Goal: Navigation & Orientation: Find specific page/section

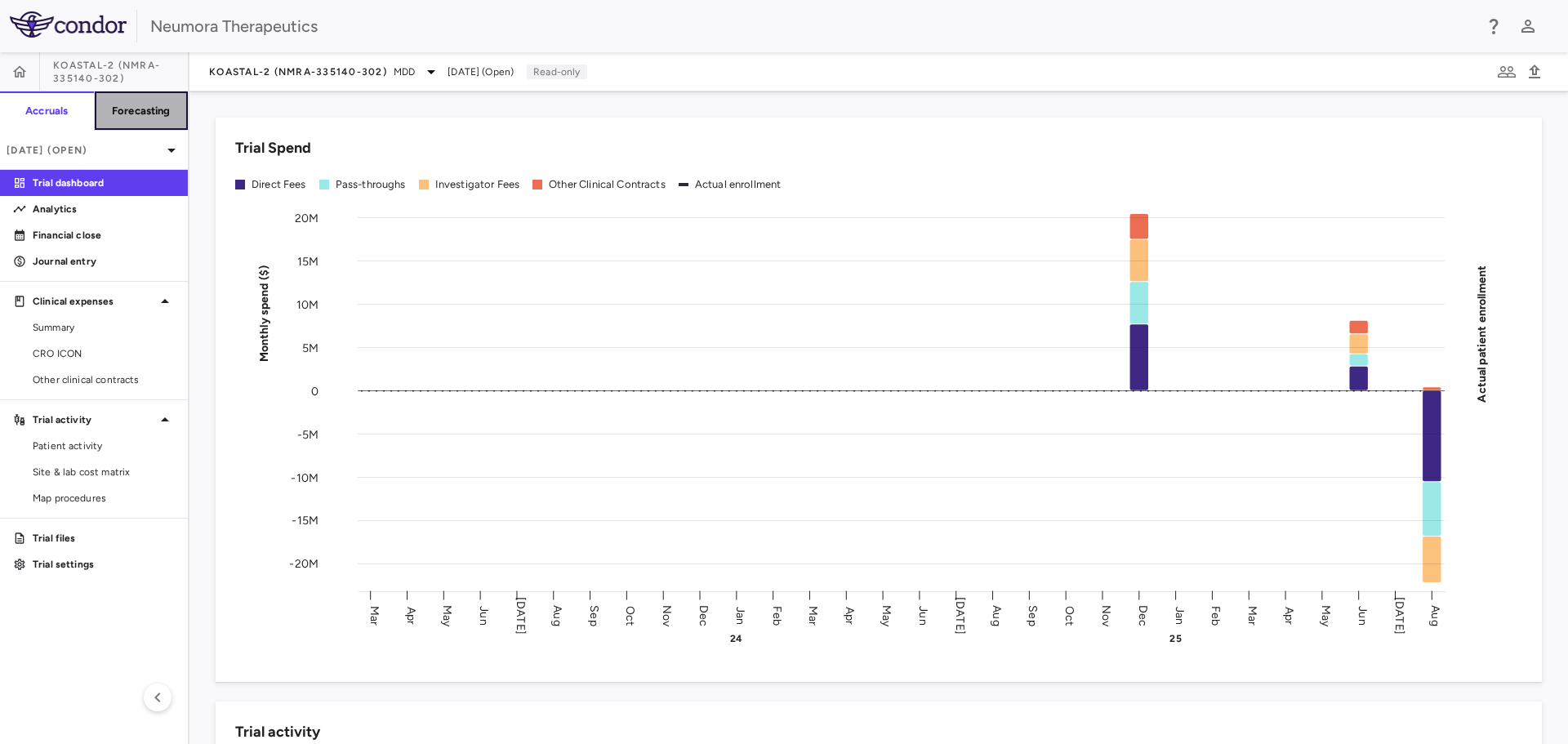
click at [127, 106] on h6 "Forecasting" at bounding box center [142, 111] width 59 height 15
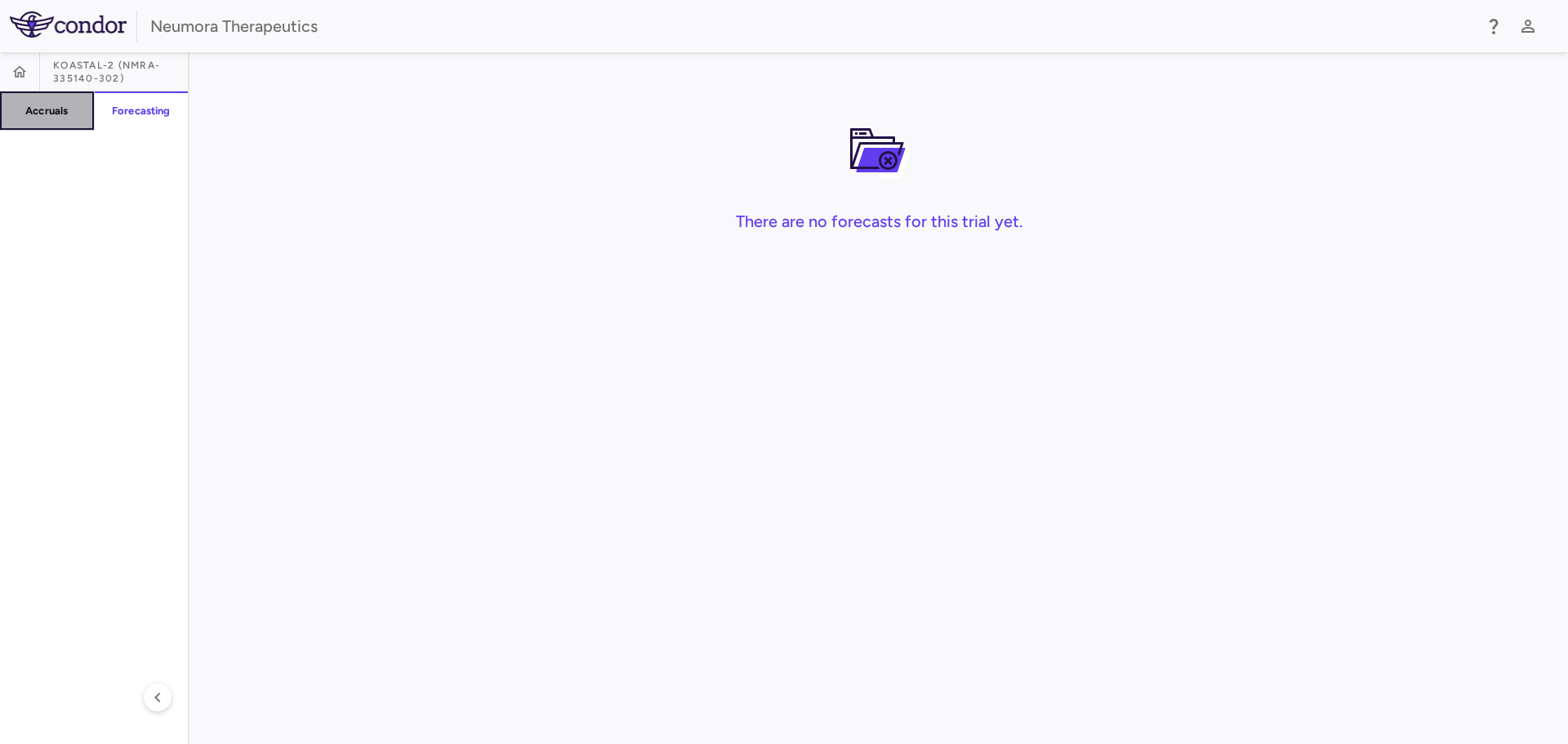
click at [51, 104] on h6 "Accruals" at bounding box center [47, 111] width 43 height 15
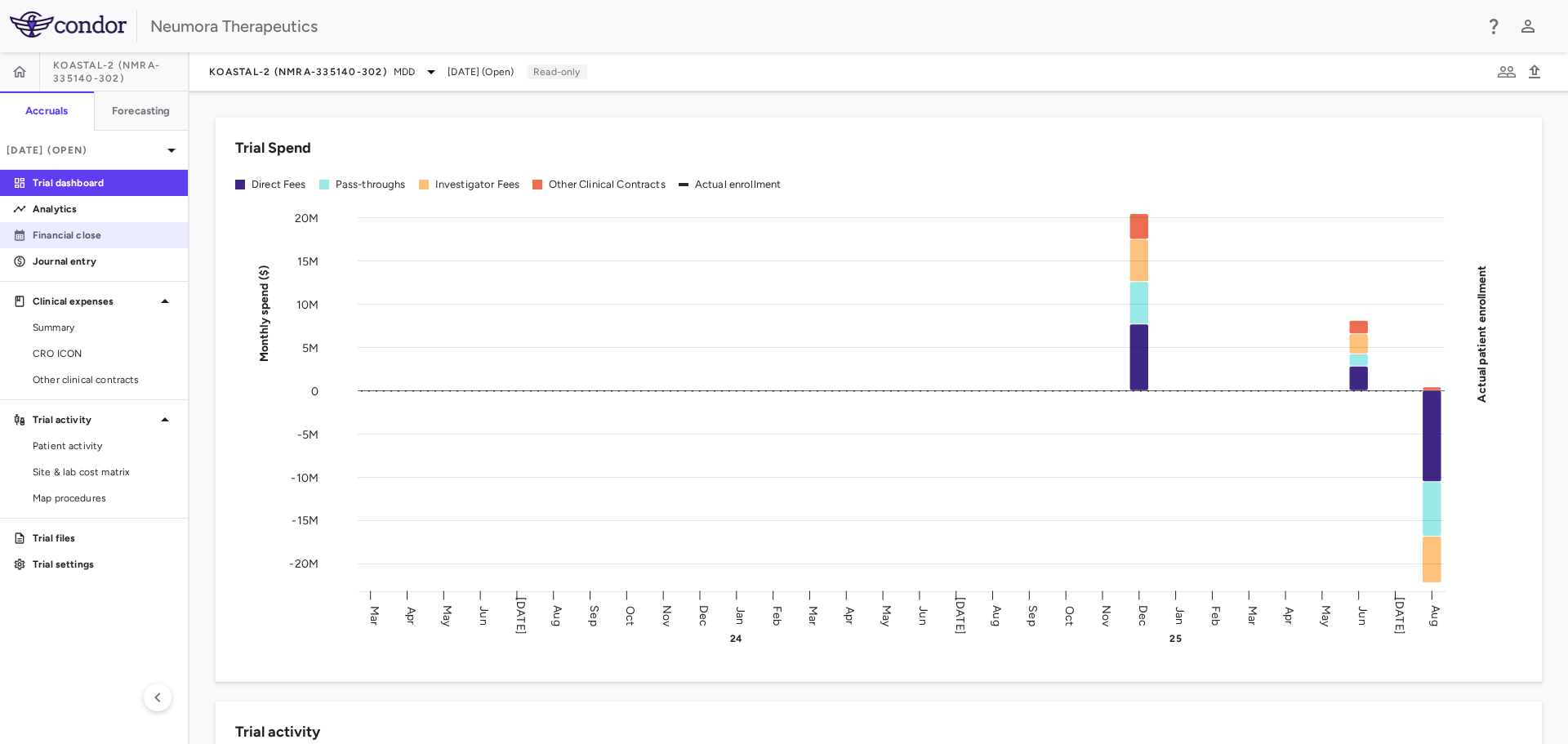
click at [90, 240] on p "Financial close" at bounding box center [104, 235] width 142 height 15
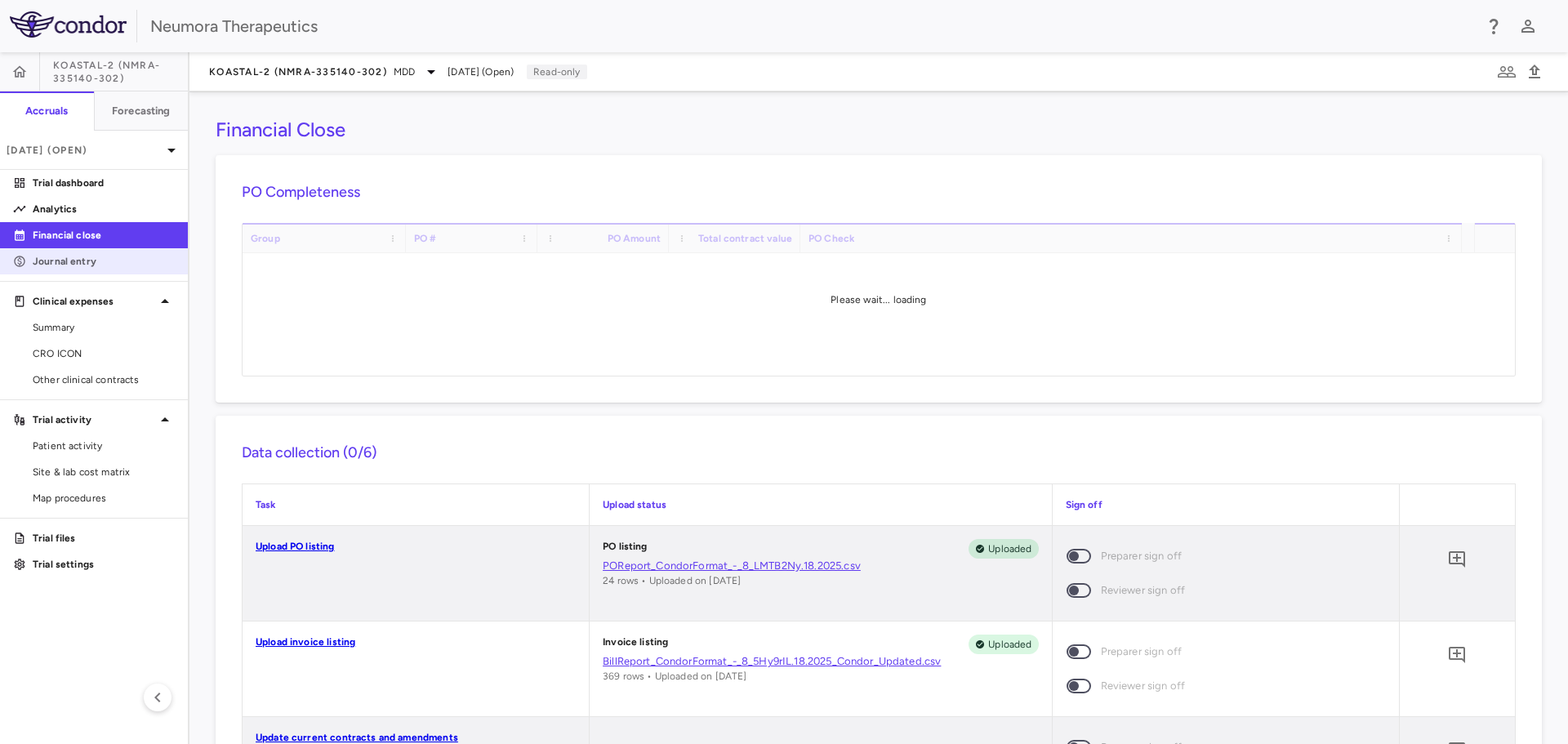
click at [89, 261] on p "Journal entry" at bounding box center [104, 261] width 142 height 15
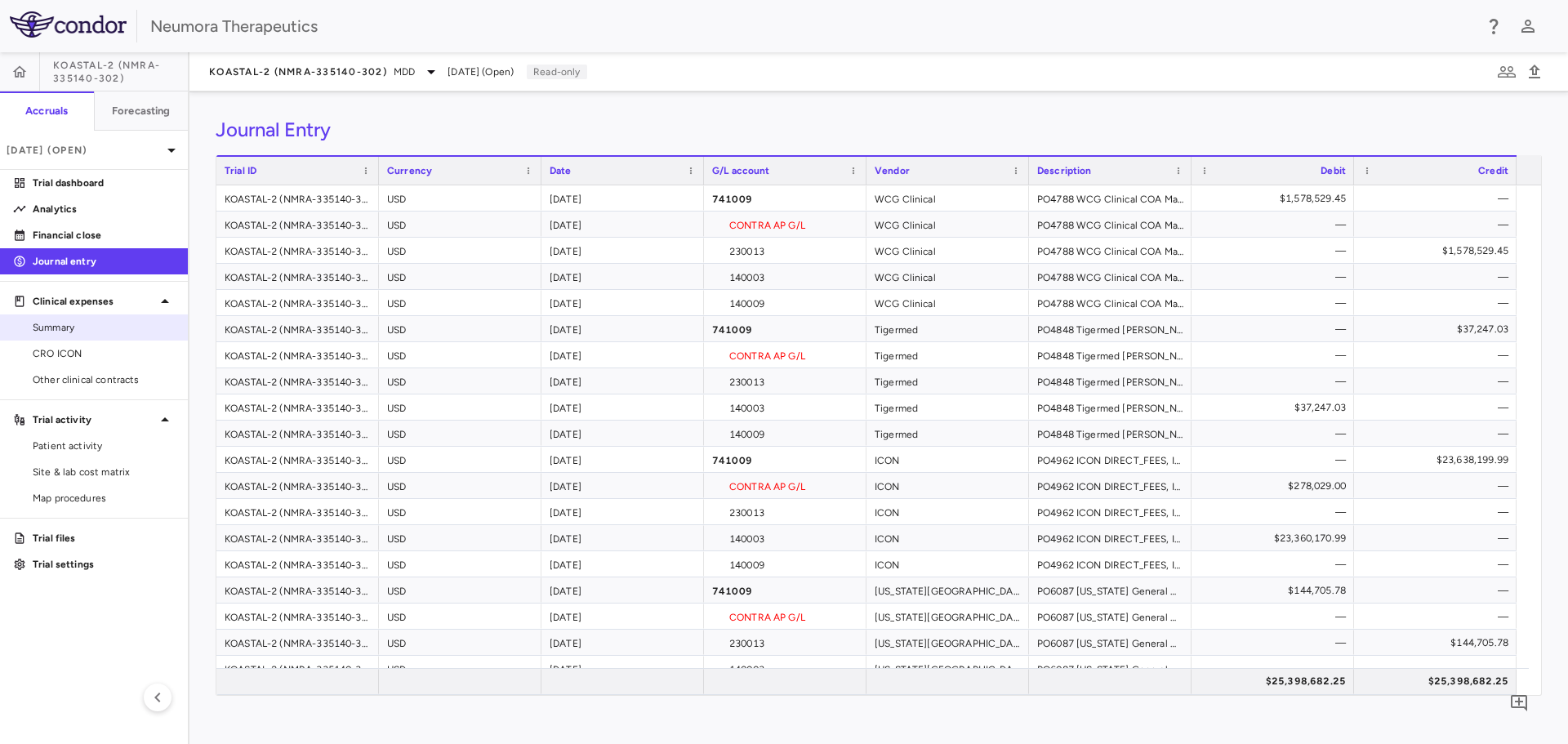
click at [83, 327] on span "Summary" at bounding box center [104, 327] width 142 height 15
